Goal: Use online tool/utility: Utilize a website feature to perform a specific function

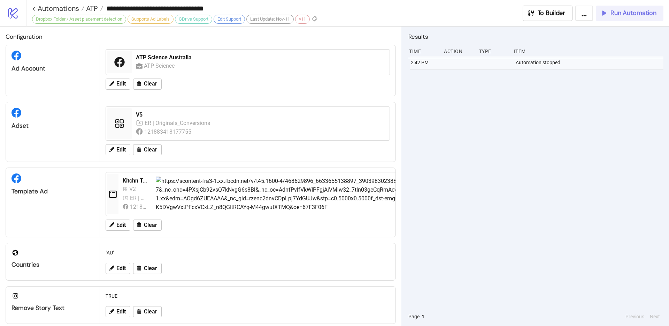
click at [628, 10] on span "Run Automation" at bounding box center [634, 13] width 46 height 8
click at [635, 13] on span "Run Automation" at bounding box center [634, 13] width 46 height 8
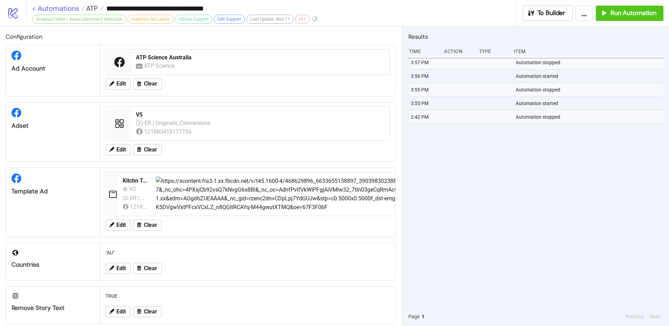
click at [39, 9] on link "< Automations" at bounding box center [58, 8] width 52 height 7
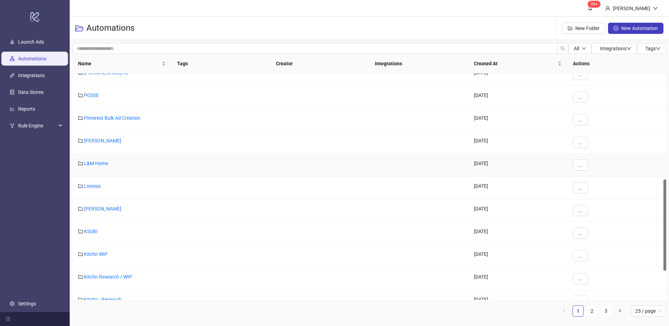
scroll to position [278, 0]
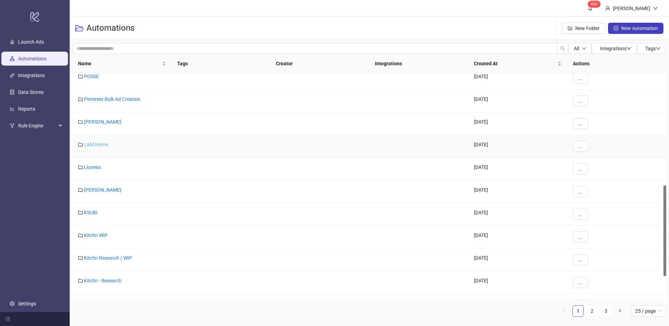
click at [99, 144] on link "L&M Home" at bounding box center [96, 145] width 24 height 6
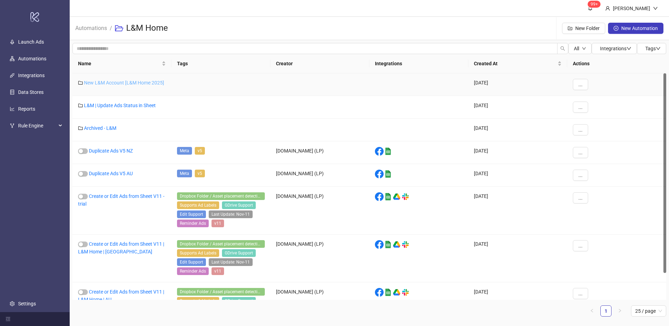
click at [140, 81] on link "New L&M Account [L&M Home 2025]" at bounding box center [124, 83] width 80 height 6
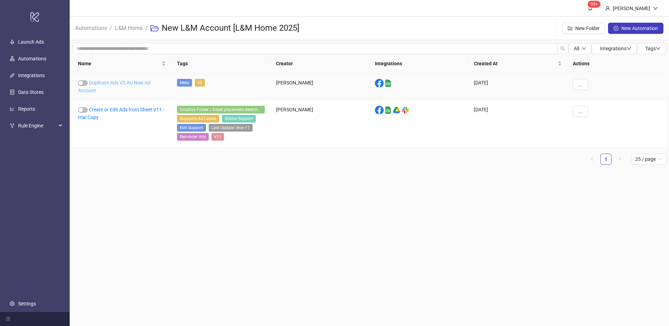
click at [135, 82] on link "Duplicate Ads V5 AU New Ad Account" at bounding box center [114, 86] width 73 height 13
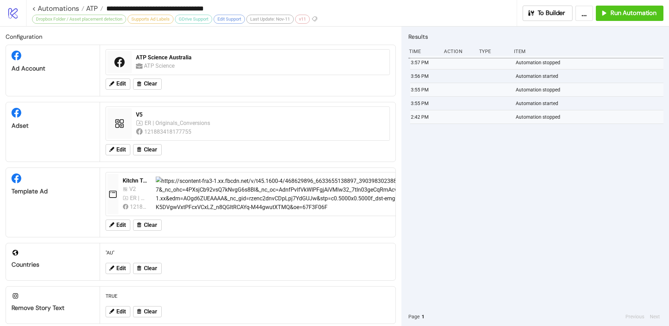
type input "**********"
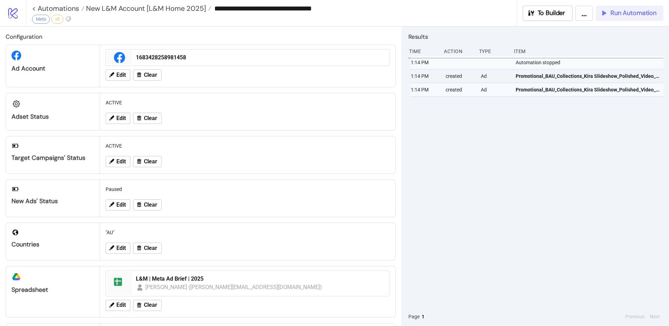
click at [617, 11] on span "Run Automation" at bounding box center [634, 13] width 46 height 8
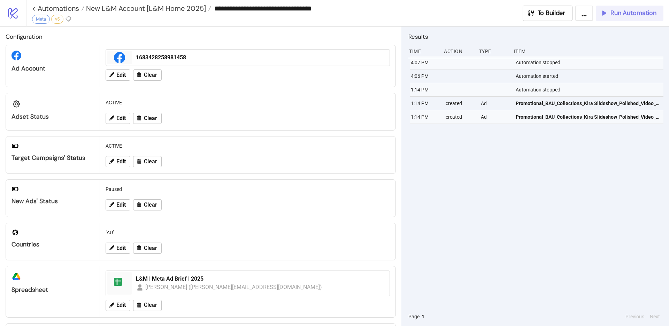
click at [603, 16] on icon "button" at bounding box center [604, 13] width 8 height 8
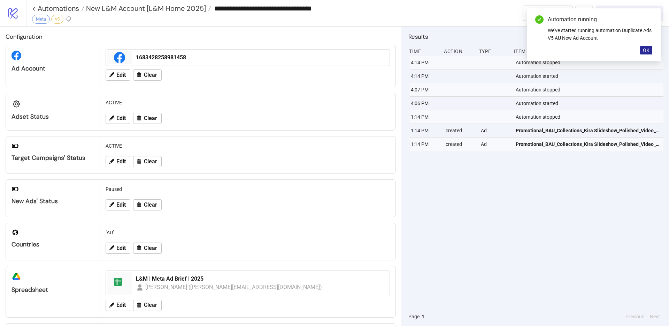
click at [646, 46] on button "OK" at bounding box center [646, 50] width 12 height 8
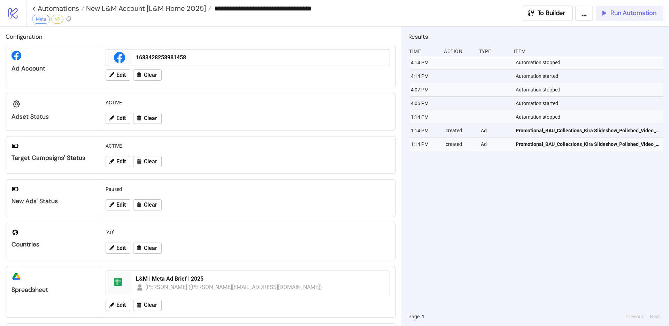
click at [622, 12] on span "Run Automation" at bounding box center [634, 13] width 46 height 8
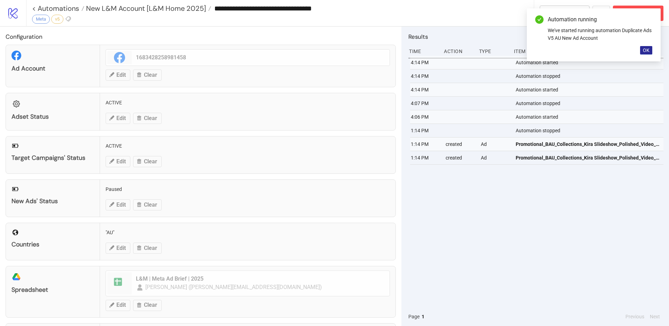
click at [645, 48] on span "OK" at bounding box center [646, 50] width 7 height 6
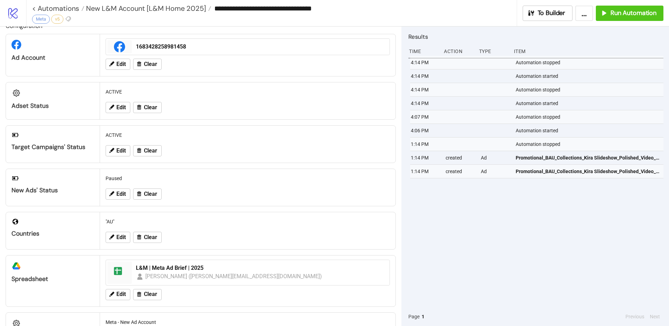
scroll to position [10, 0]
click at [616, 10] on span "Run Automation" at bounding box center [634, 13] width 46 height 8
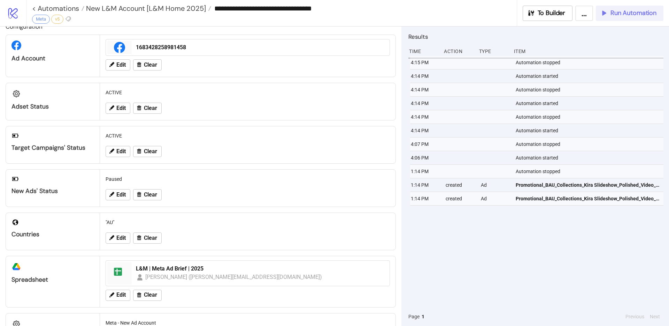
click at [624, 14] on span "Run Automation" at bounding box center [634, 13] width 46 height 8
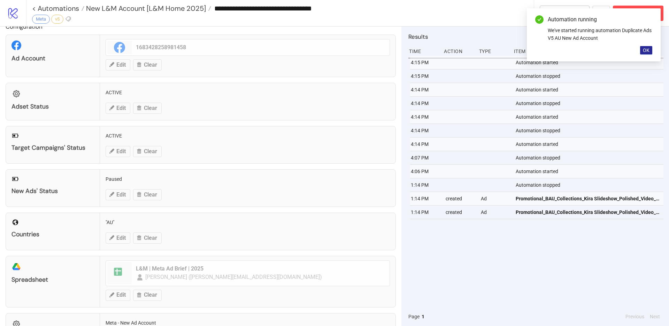
click at [644, 51] on span "OK" at bounding box center [646, 50] width 7 height 6
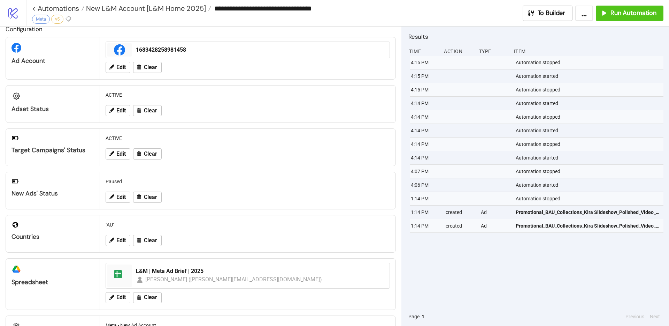
scroll to position [7, 0]
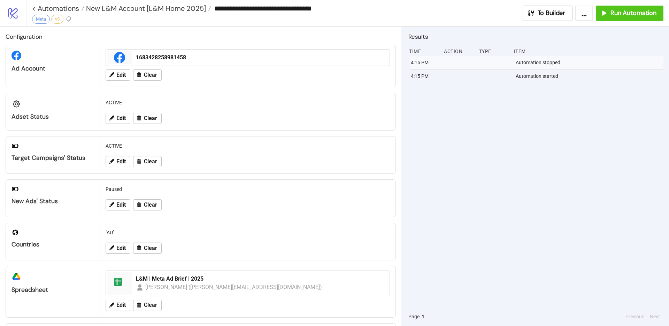
click at [293, 81] on div "Edit Clear" at bounding box center [248, 75] width 290 height 18
click at [287, 56] on div "1683428258981458" at bounding box center [261, 58] width 250 height 8
click at [635, 8] on button "Run Automation" at bounding box center [630, 13] width 68 height 15
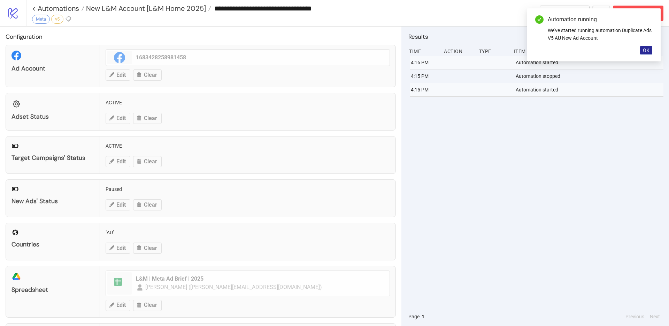
click at [647, 53] on span "OK" at bounding box center [646, 50] width 7 height 6
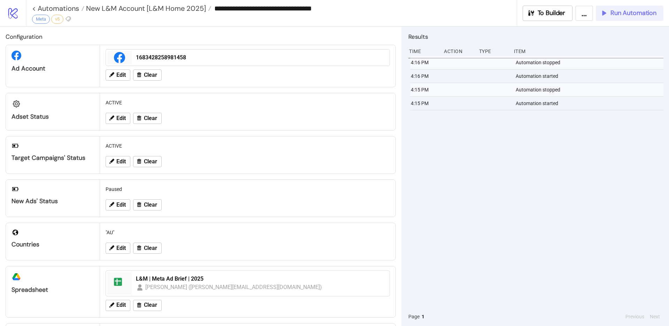
click at [624, 17] on button "Run Automation" at bounding box center [630, 13] width 68 height 15
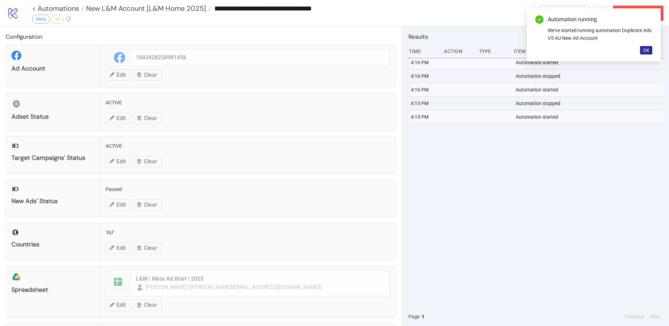
click at [645, 47] on button "OK" at bounding box center [646, 50] width 12 height 8
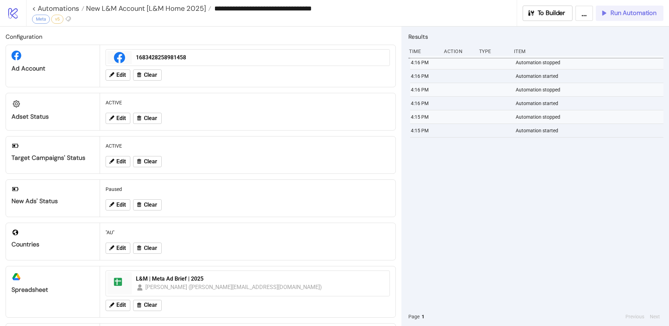
click at [619, 16] on span "Run Automation" at bounding box center [634, 13] width 46 height 8
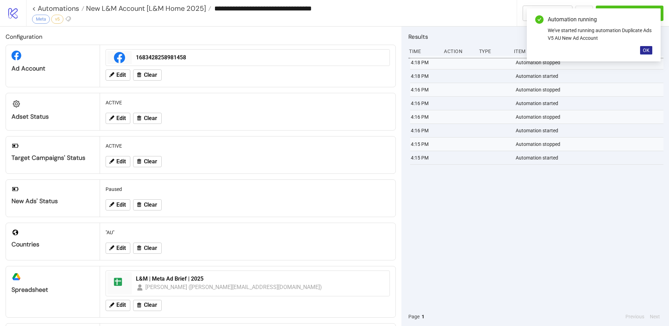
click at [641, 50] on button "OK" at bounding box center [646, 50] width 12 height 8
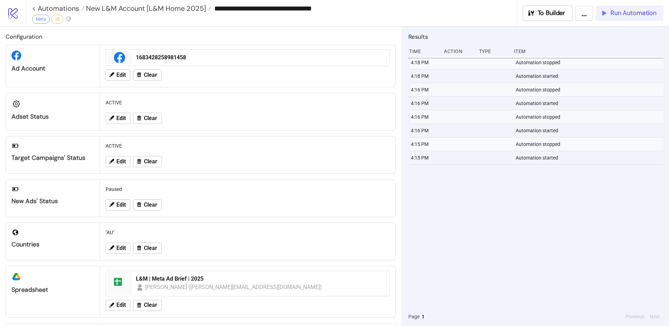
click at [632, 15] on span "Run Automation" at bounding box center [634, 13] width 46 height 8
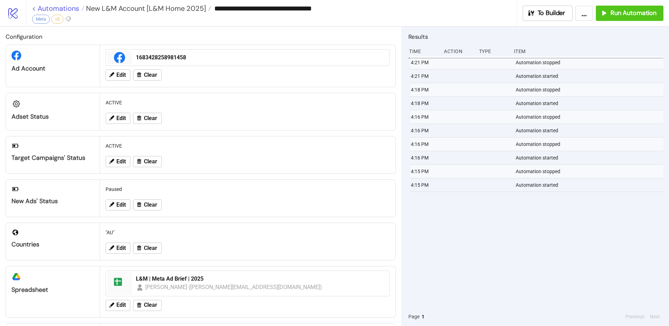
click at [69, 8] on link "< Automations" at bounding box center [58, 8] width 52 height 7
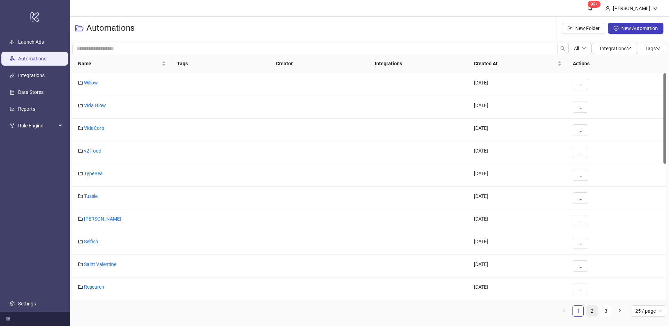
click at [590, 310] on link "2" at bounding box center [592, 310] width 10 height 10
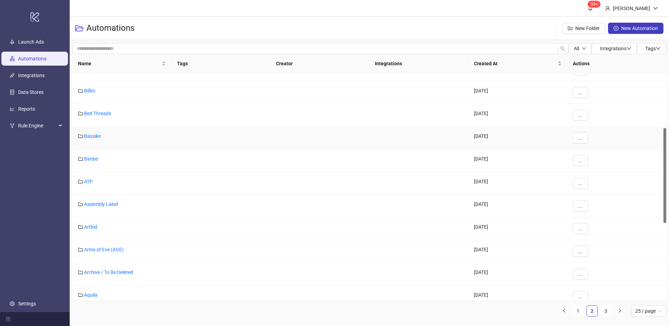
scroll to position [137, 0]
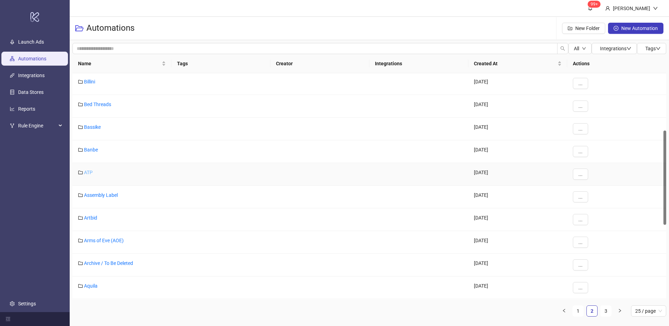
click at [89, 171] on link "ATP" at bounding box center [88, 172] width 9 height 6
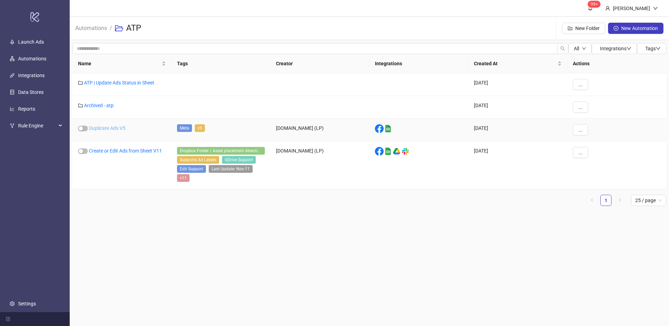
click at [114, 128] on link "Duplicate Ads V5" at bounding box center [107, 128] width 37 height 6
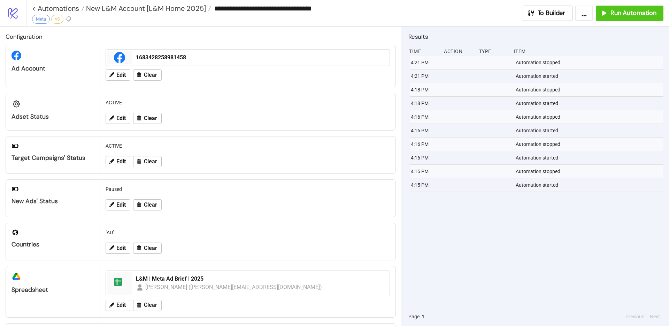
type input "**********"
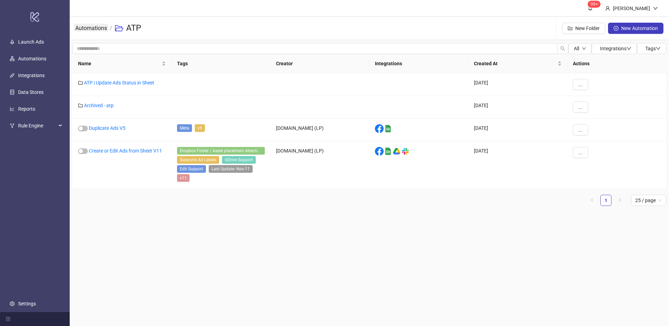
click at [91, 27] on link "Automations" at bounding box center [91, 28] width 35 height 8
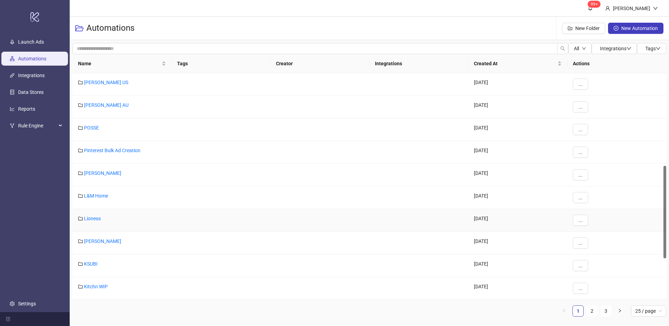
scroll to position [228, 0]
click at [98, 195] on link "L&M Home" at bounding box center [96, 195] width 24 height 6
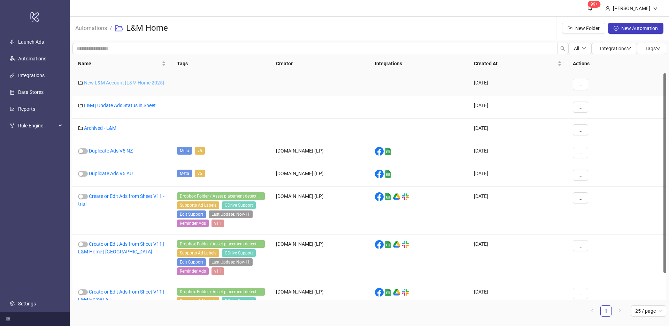
click at [137, 82] on link "New L&M Account [L&M Home 2025]" at bounding box center [124, 83] width 80 height 6
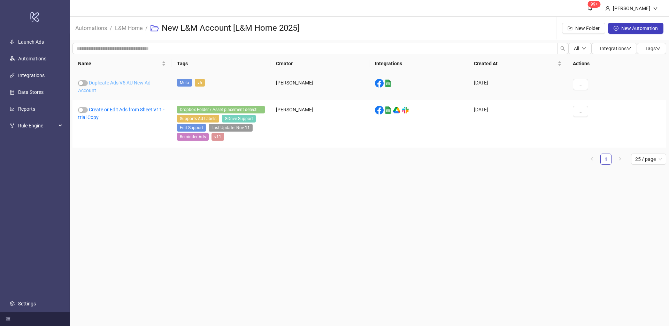
click at [131, 81] on link "Duplicate Ads V5 AU New Ad Account" at bounding box center [114, 86] width 73 height 13
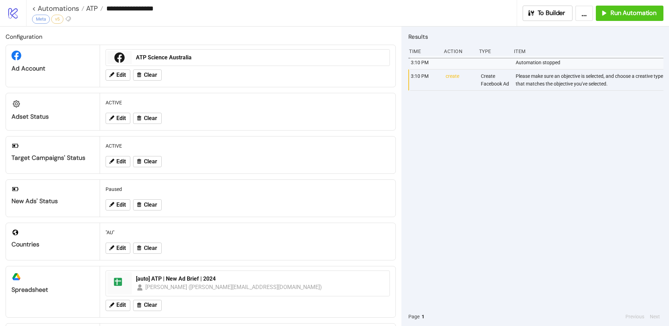
type input "**********"
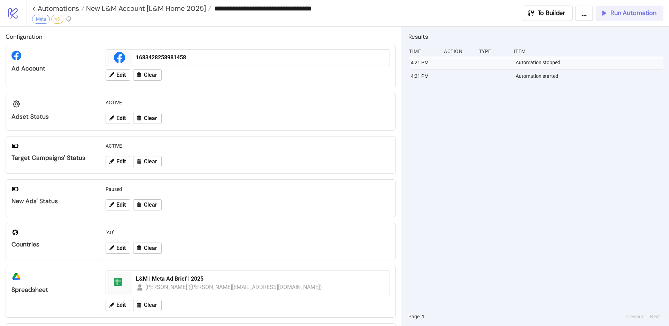
click at [623, 6] on button "Run Automation" at bounding box center [630, 13] width 68 height 15
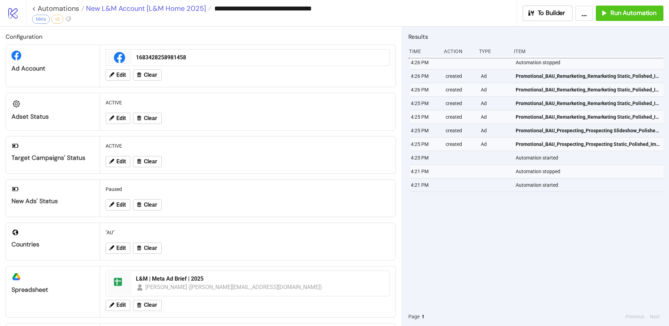
click at [109, 7] on span "New L&M Account [L&M Home 2025]" at bounding box center [145, 8] width 122 height 9
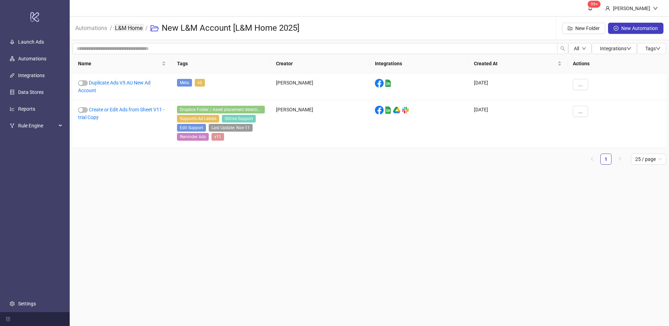
click at [121, 27] on link "L&M Home" at bounding box center [129, 28] width 30 height 8
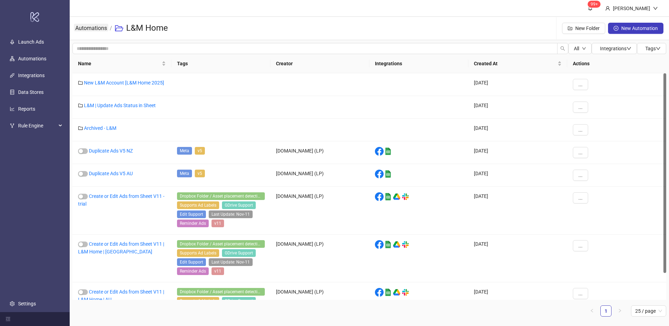
click at [90, 26] on link "Automations" at bounding box center [91, 28] width 35 height 8
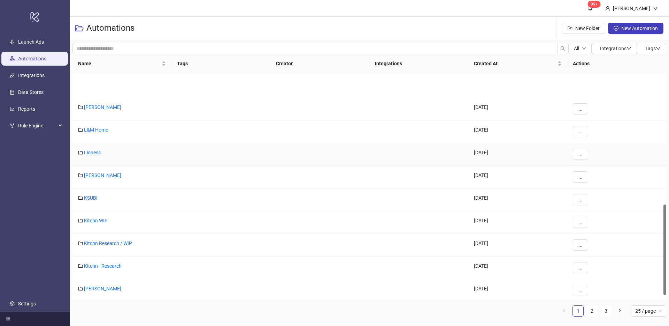
scroll to position [340, 0]
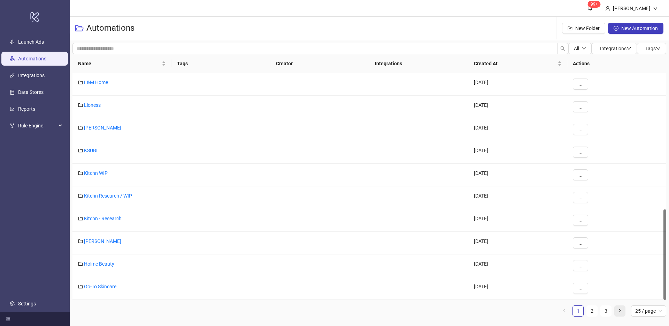
click at [617, 311] on button "button" at bounding box center [620, 310] width 11 height 11
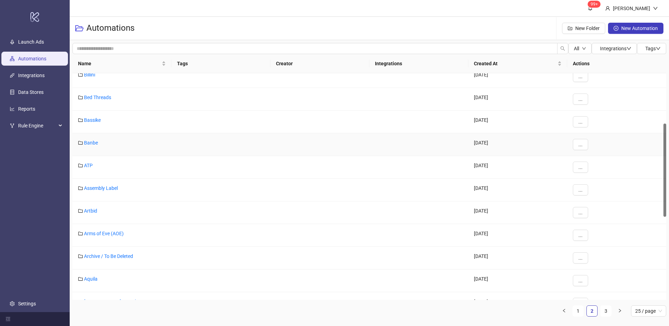
scroll to position [122, 0]
click at [86, 165] on link "ATP" at bounding box center [88, 167] width 9 height 6
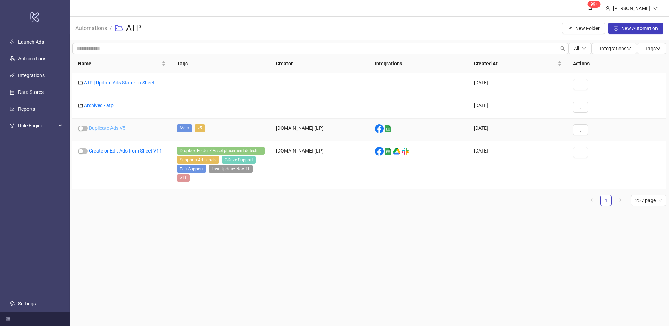
click at [117, 127] on link "Duplicate Ads V5" at bounding box center [107, 128] width 37 height 6
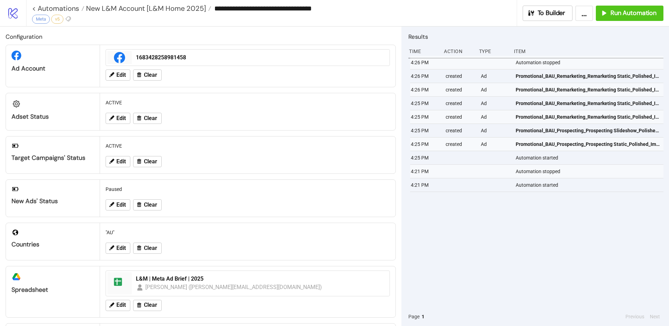
type input "**********"
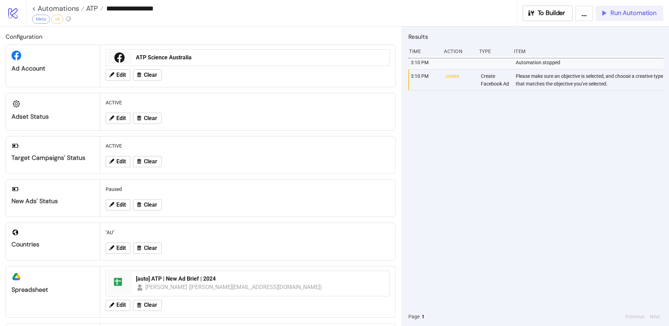
click at [620, 16] on span "Run Automation" at bounding box center [634, 13] width 46 height 8
